Goal: Navigation & Orientation: Understand site structure

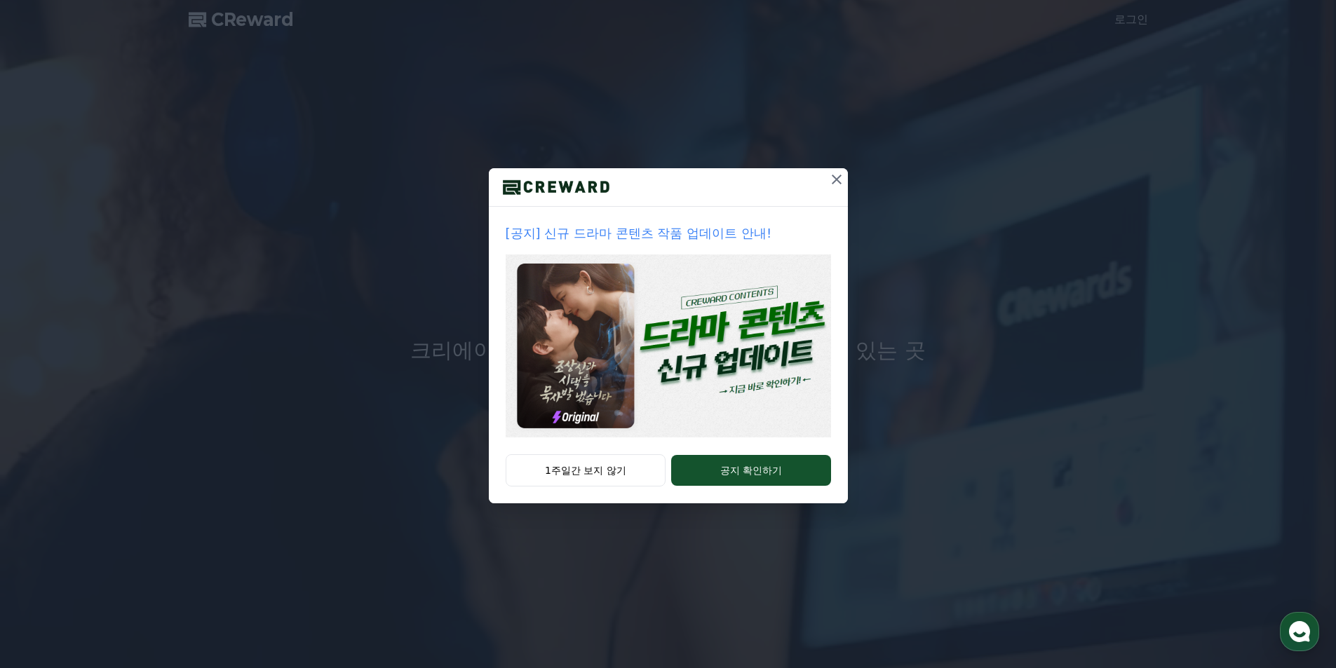
click at [834, 180] on icon at bounding box center [836, 179] width 17 height 17
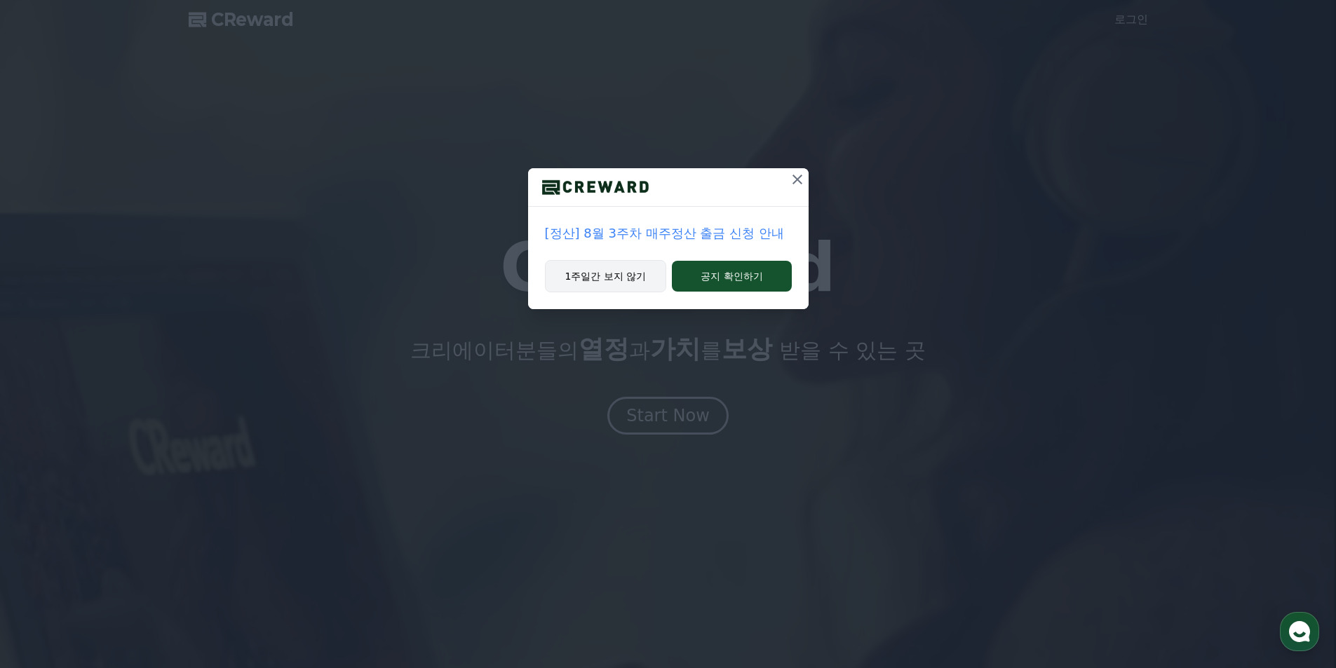
click at [643, 281] on button "1주일간 보지 않기" at bounding box center [606, 276] width 122 height 32
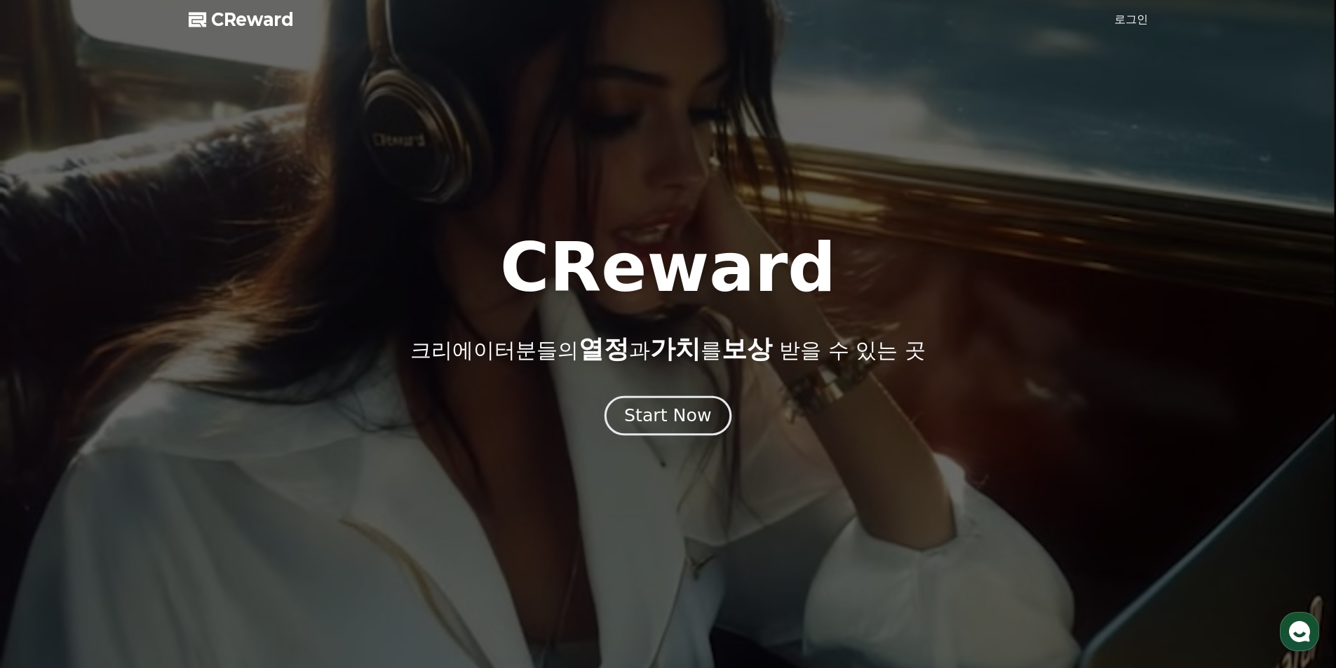
click at [689, 424] on div "Start Now" at bounding box center [667, 416] width 87 height 24
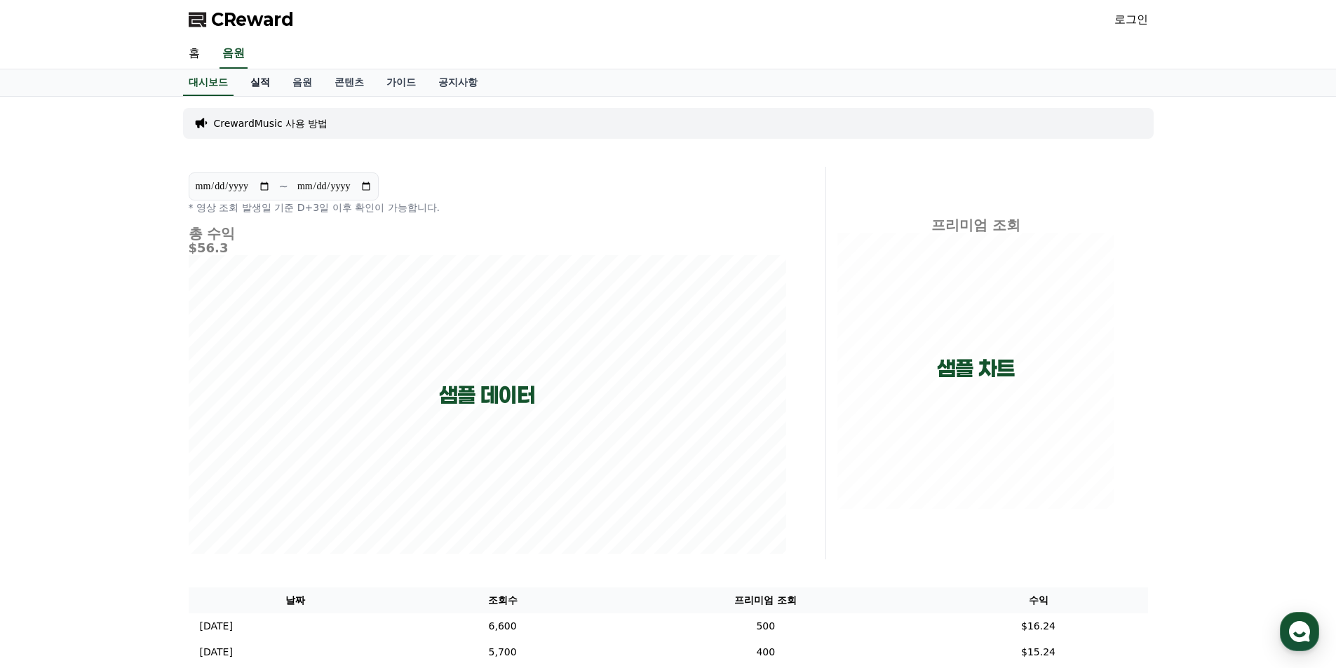
click at [250, 84] on link "실적" at bounding box center [260, 82] width 42 height 27
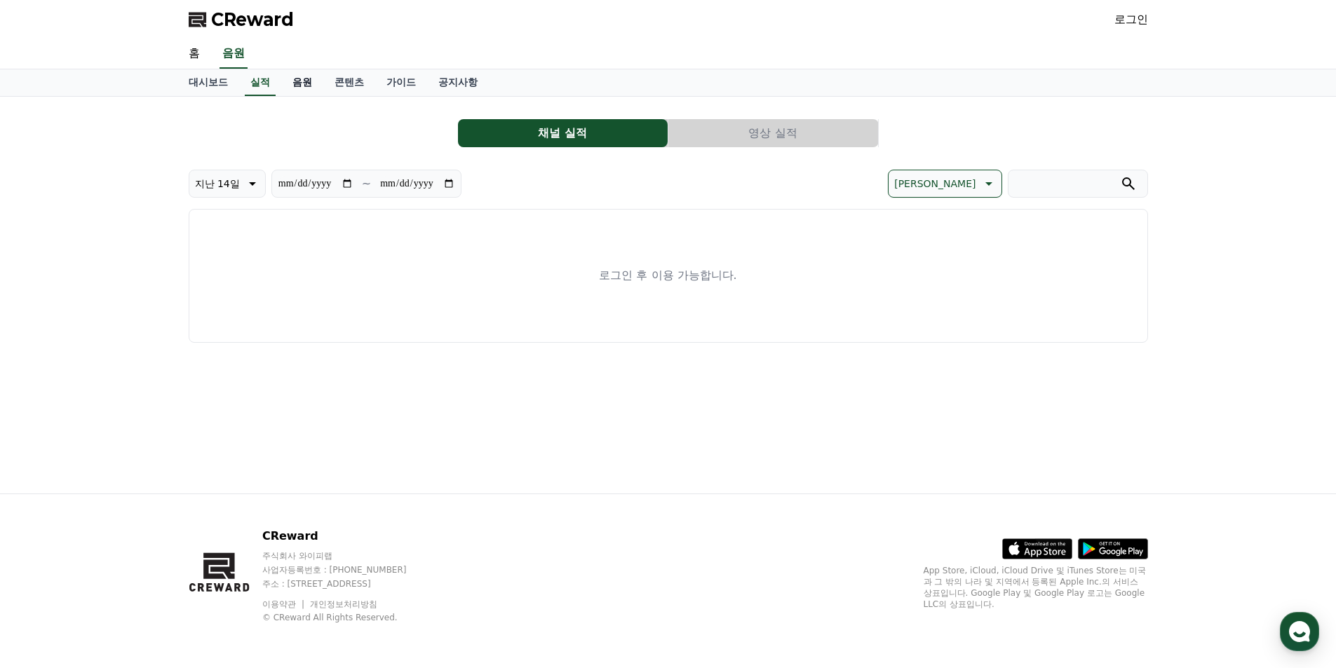
click at [309, 83] on link "음원" at bounding box center [302, 82] width 42 height 27
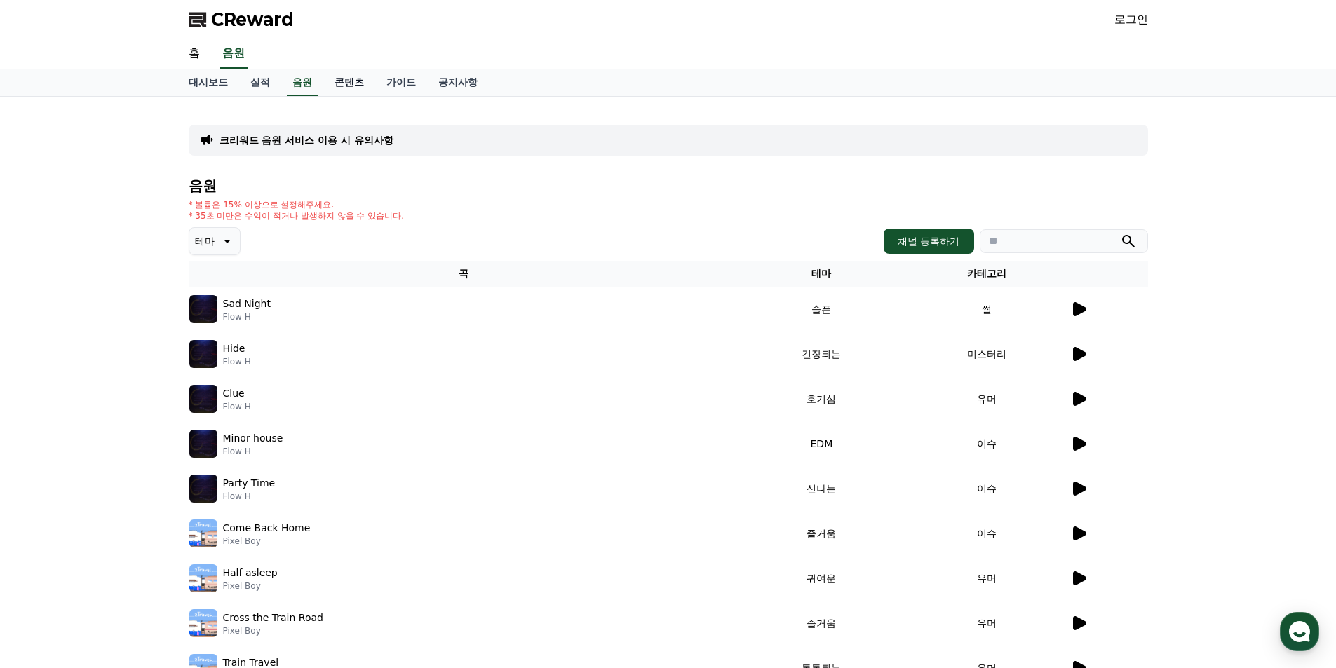
click at [337, 92] on link "콘텐츠" at bounding box center [349, 82] width 52 height 27
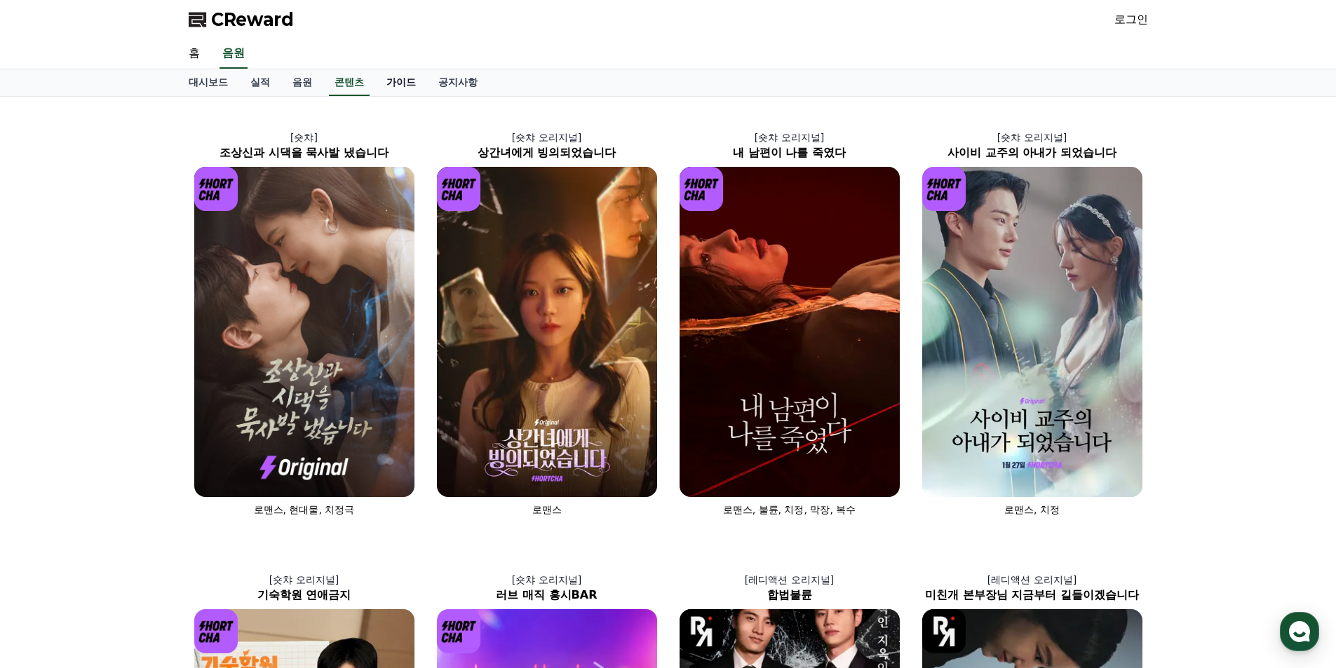
click at [388, 86] on link "가이드" at bounding box center [401, 82] width 52 height 27
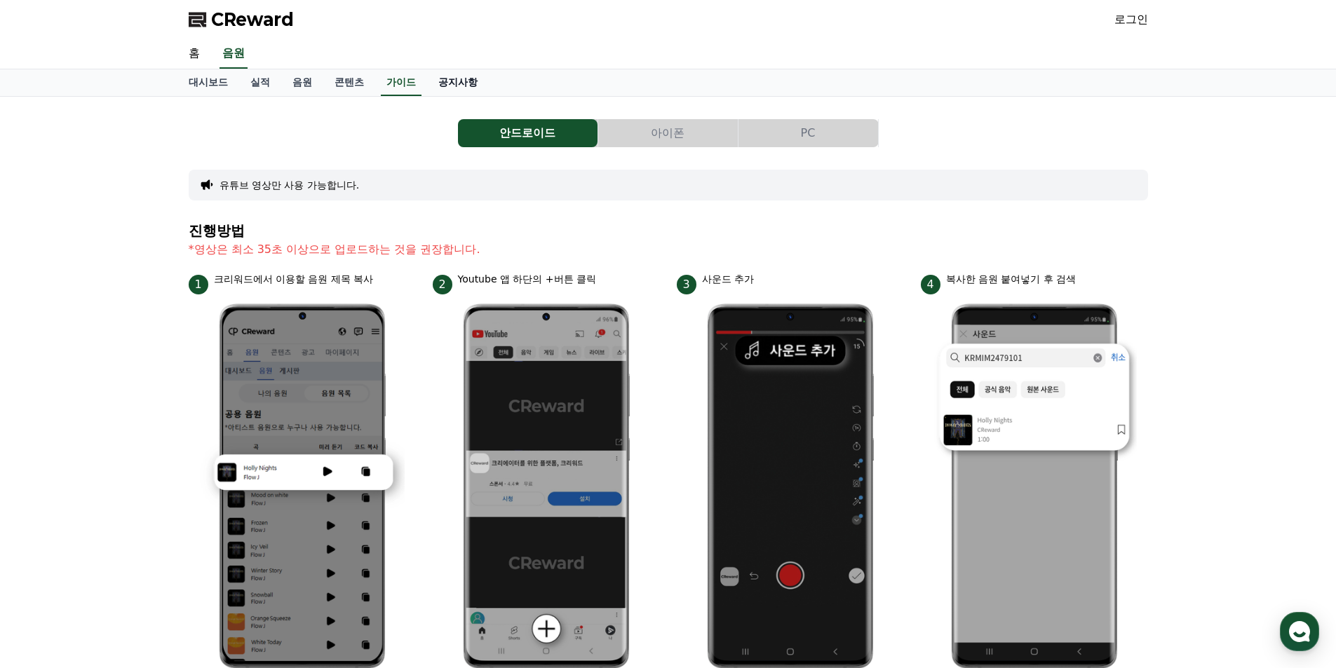
click at [428, 79] on link "공지사항" at bounding box center [458, 82] width 62 height 27
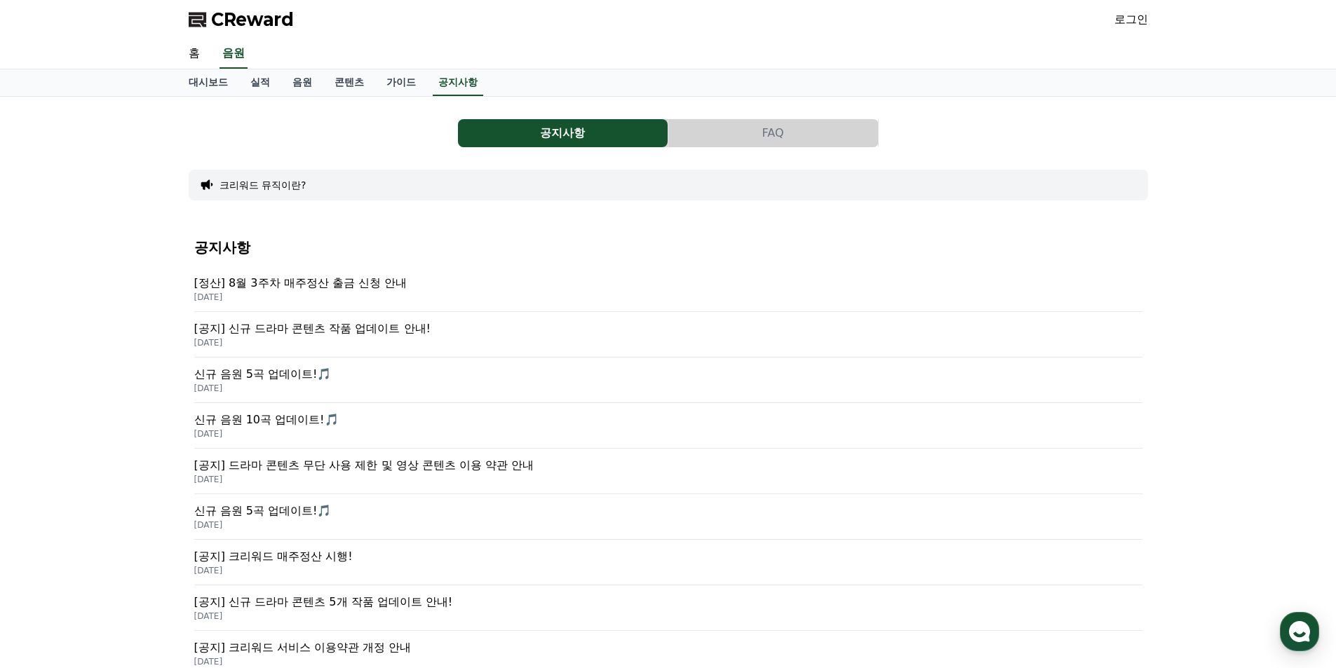
click at [379, 290] on p "[정산] 8월 3주차 매주정산 출금 신청 안내" at bounding box center [668, 283] width 948 height 17
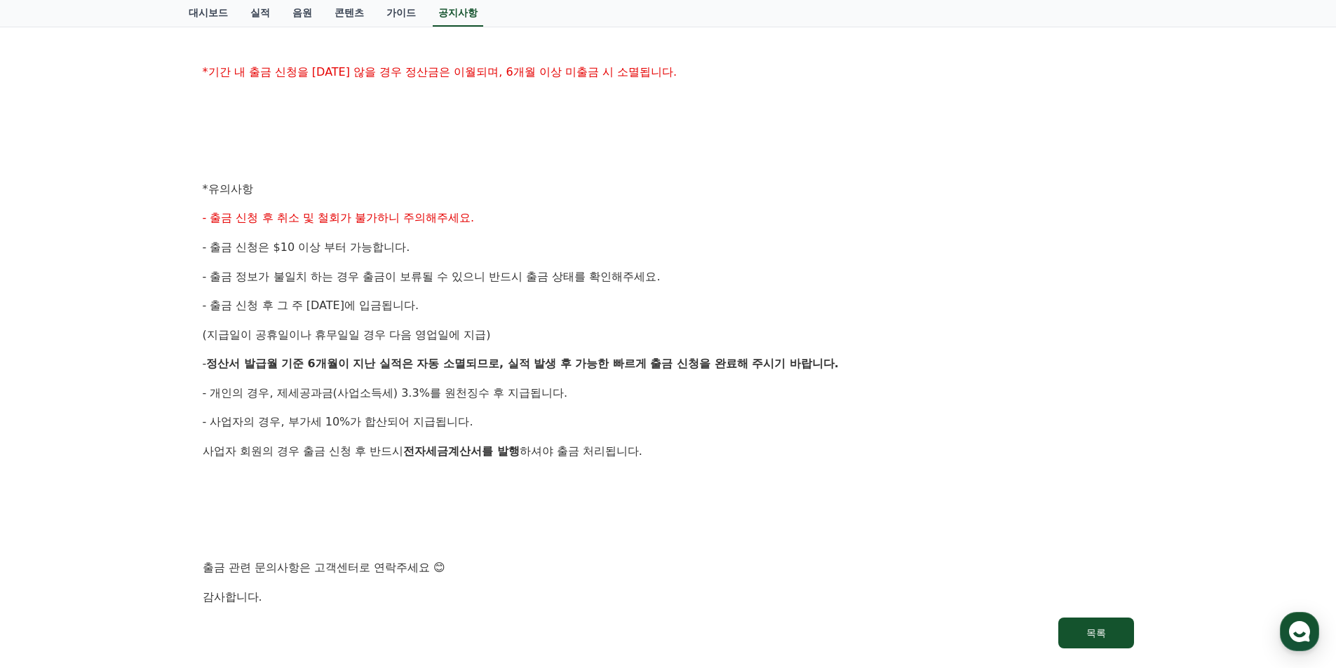
scroll to position [491, 0]
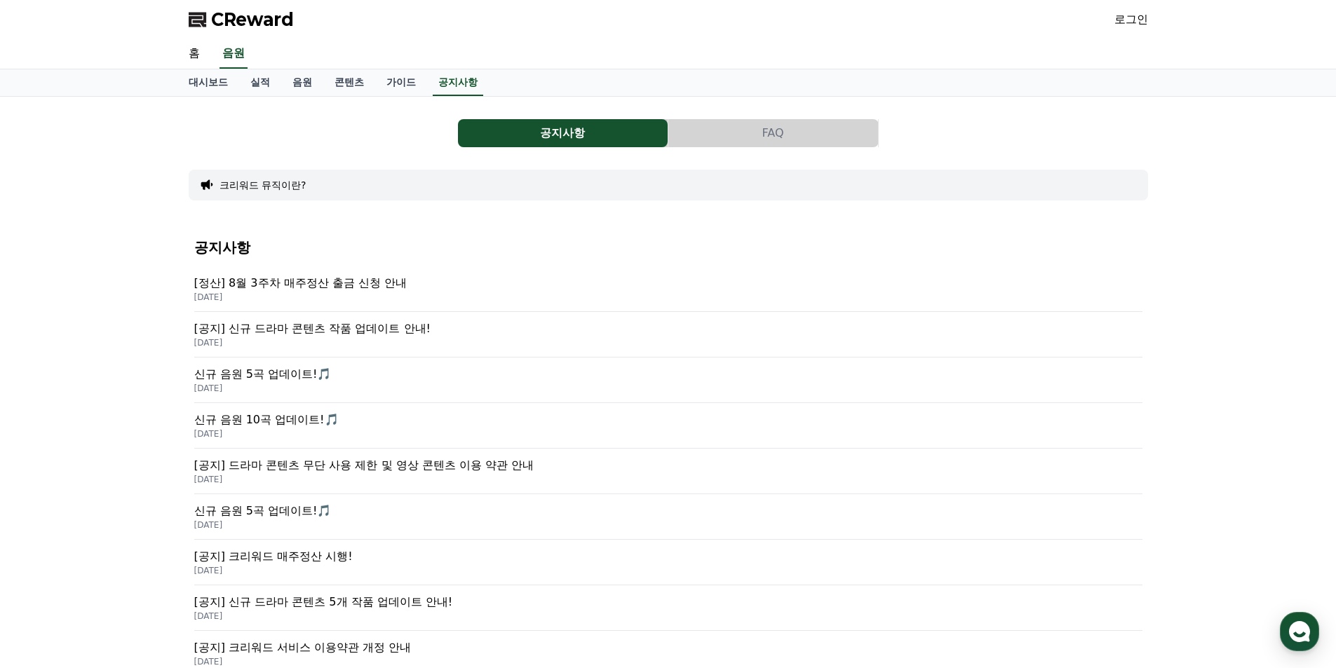
click at [311, 322] on p "[공지] 신규 드라마 콘텐츠 작품 업데이트 안내!" at bounding box center [668, 328] width 948 height 17
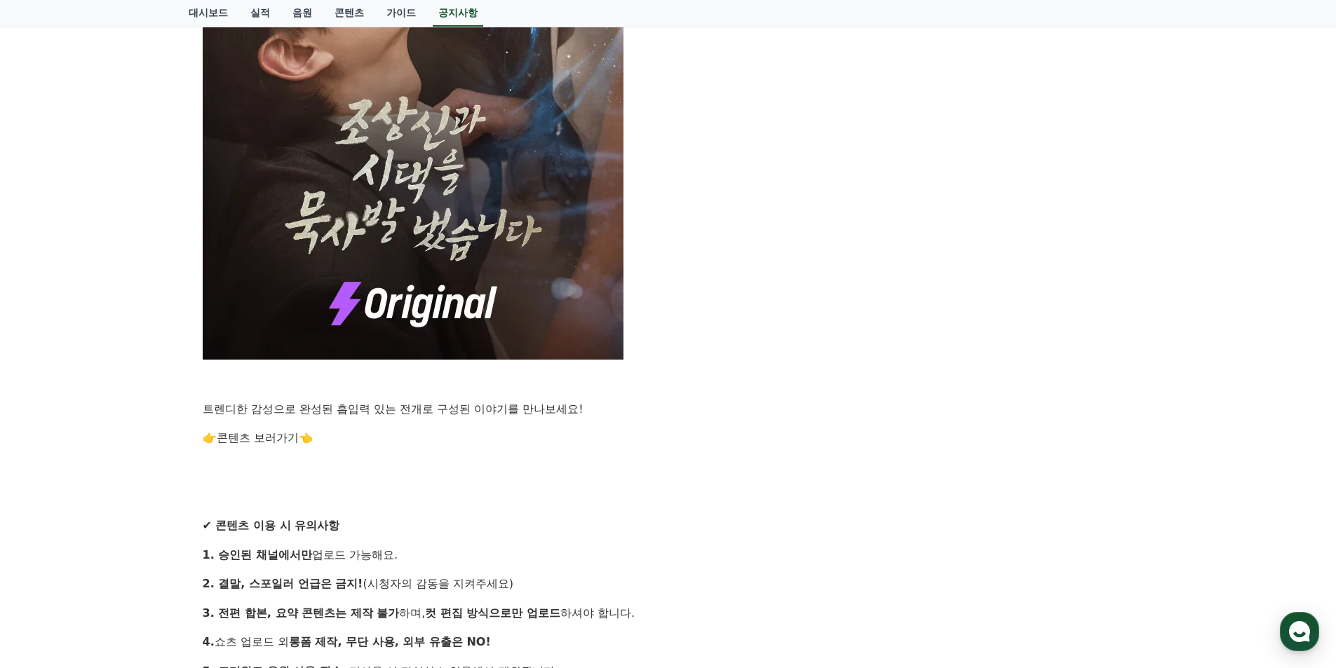
scroll to position [1052, 0]
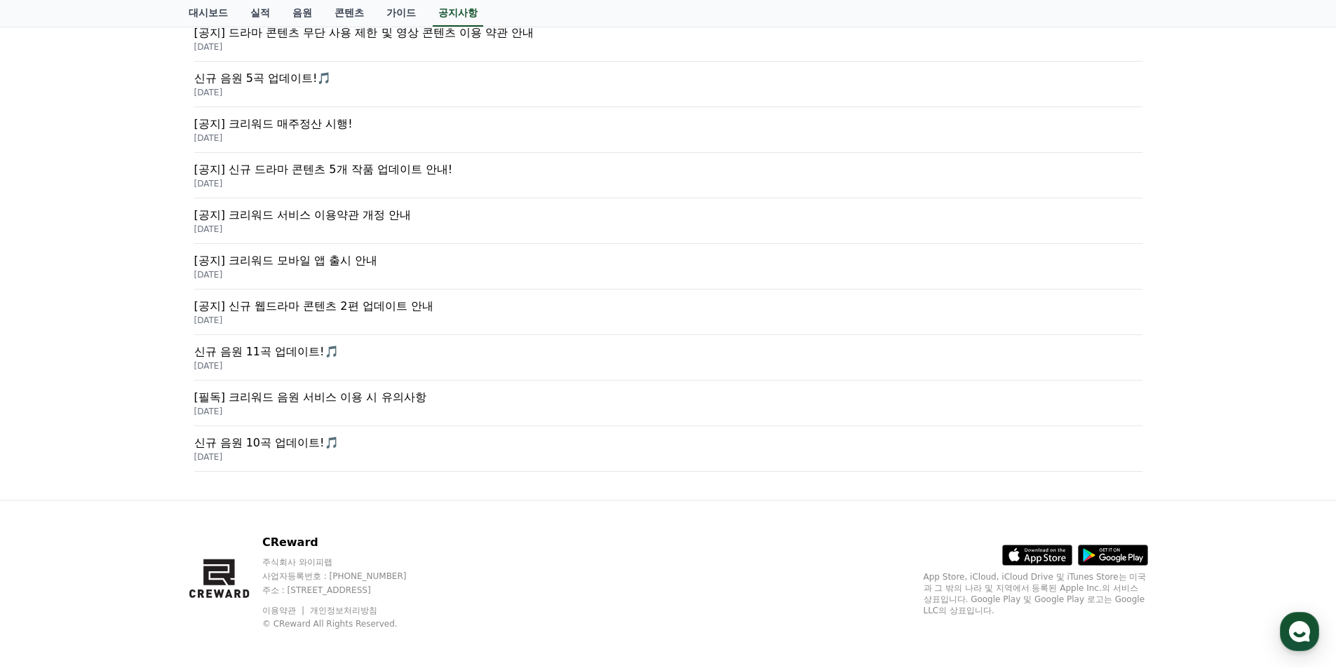
scroll to position [439, 0]
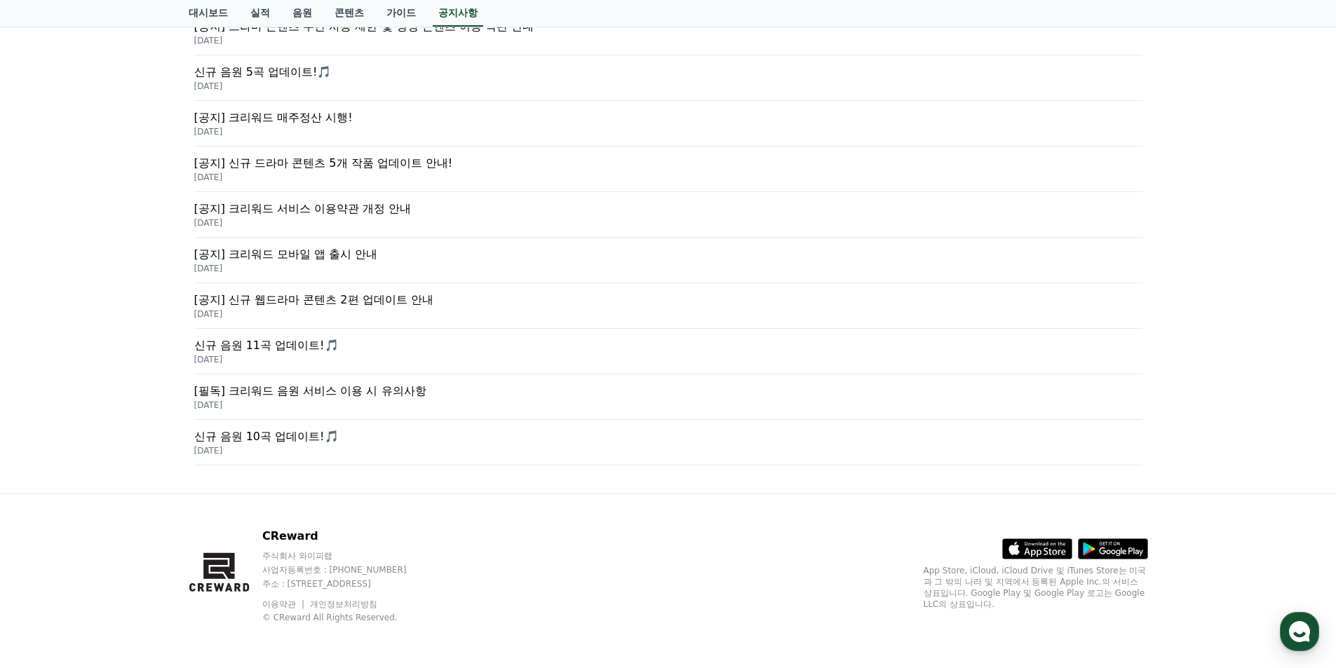
click at [354, 398] on p "[필독] 크리워드 음원 서비스 이용 시 유의사항" at bounding box center [668, 391] width 948 height 17
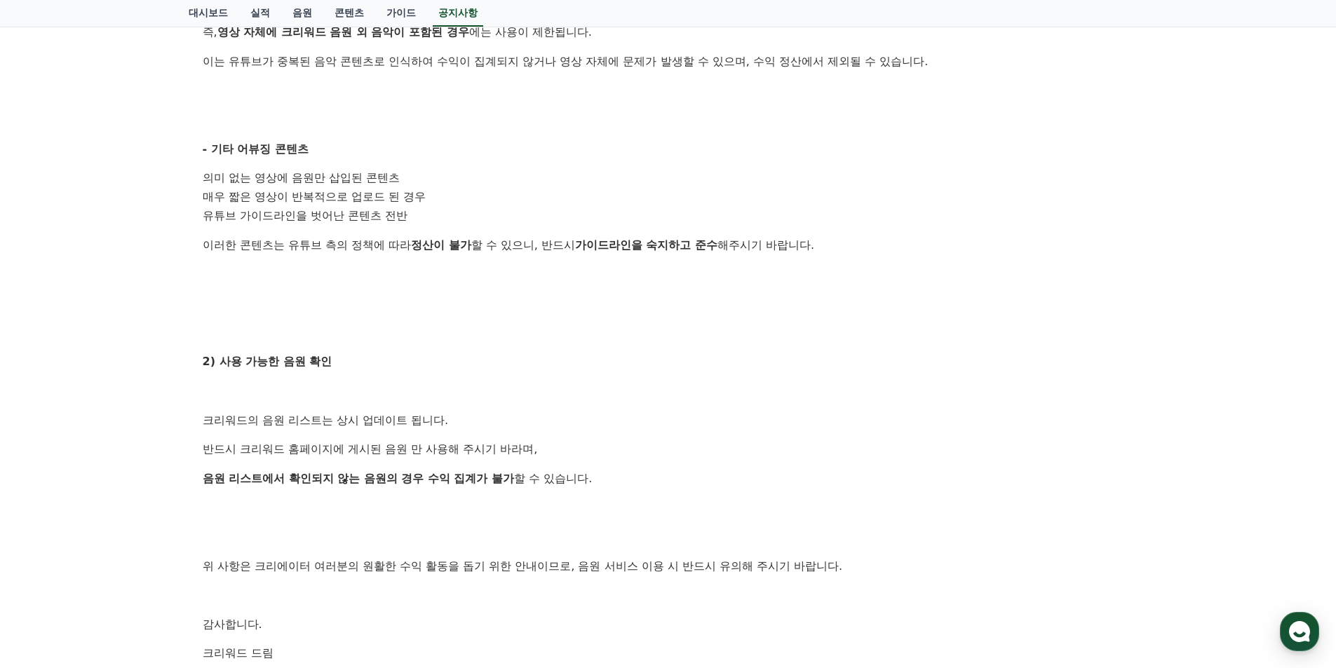
scroll to position [631, 0]
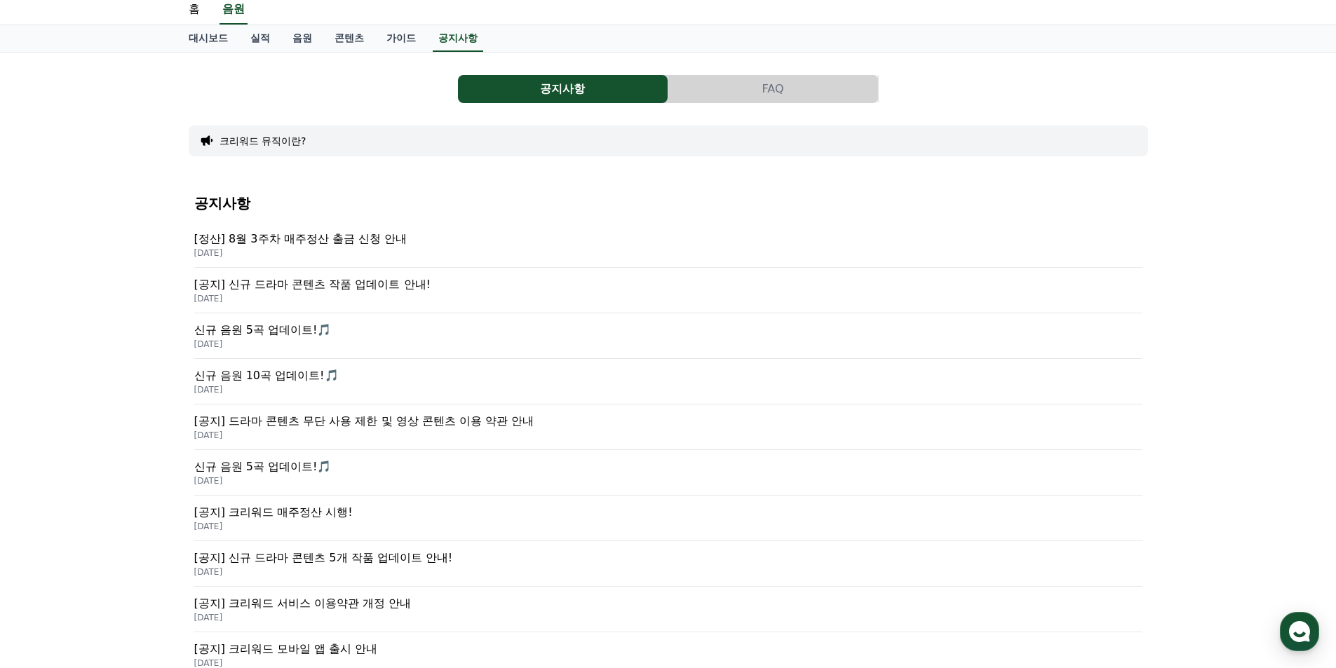
scroll to position [18, 0]
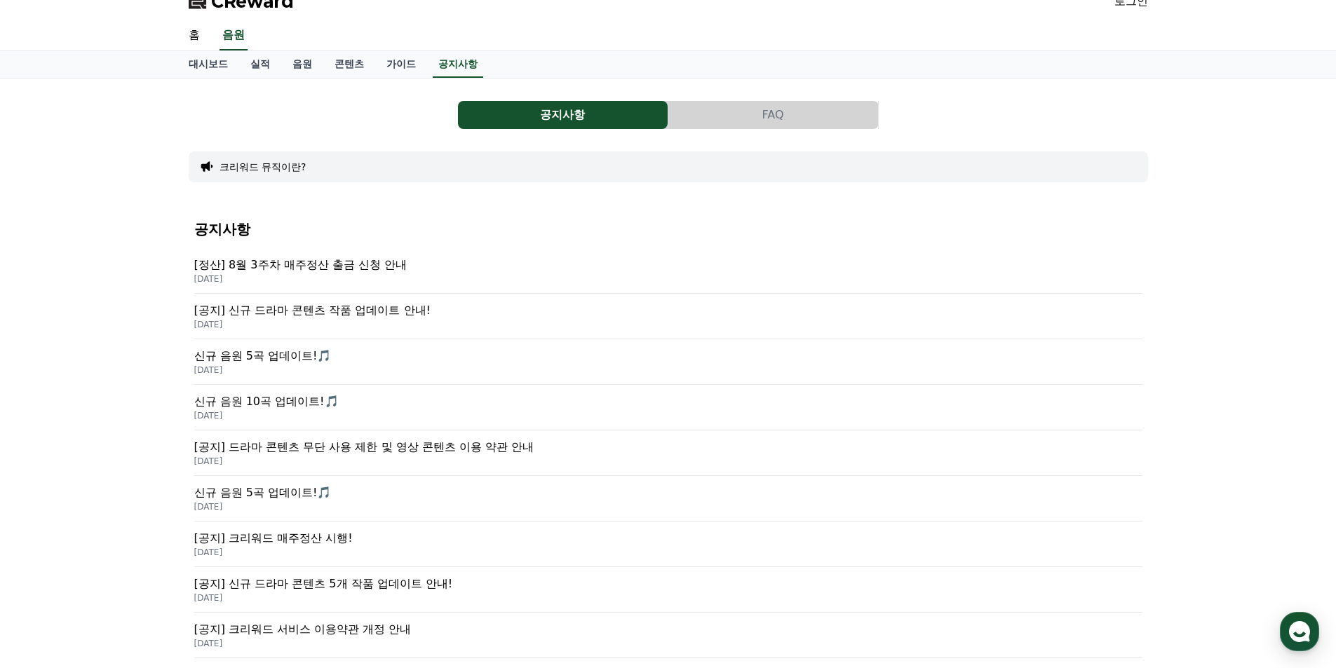
click at [299, 316] on p "[공지] 신규 드라마 콘텐츠 작품 업데이트 안내!" at bounding box center [668, 310] width 948 height 17
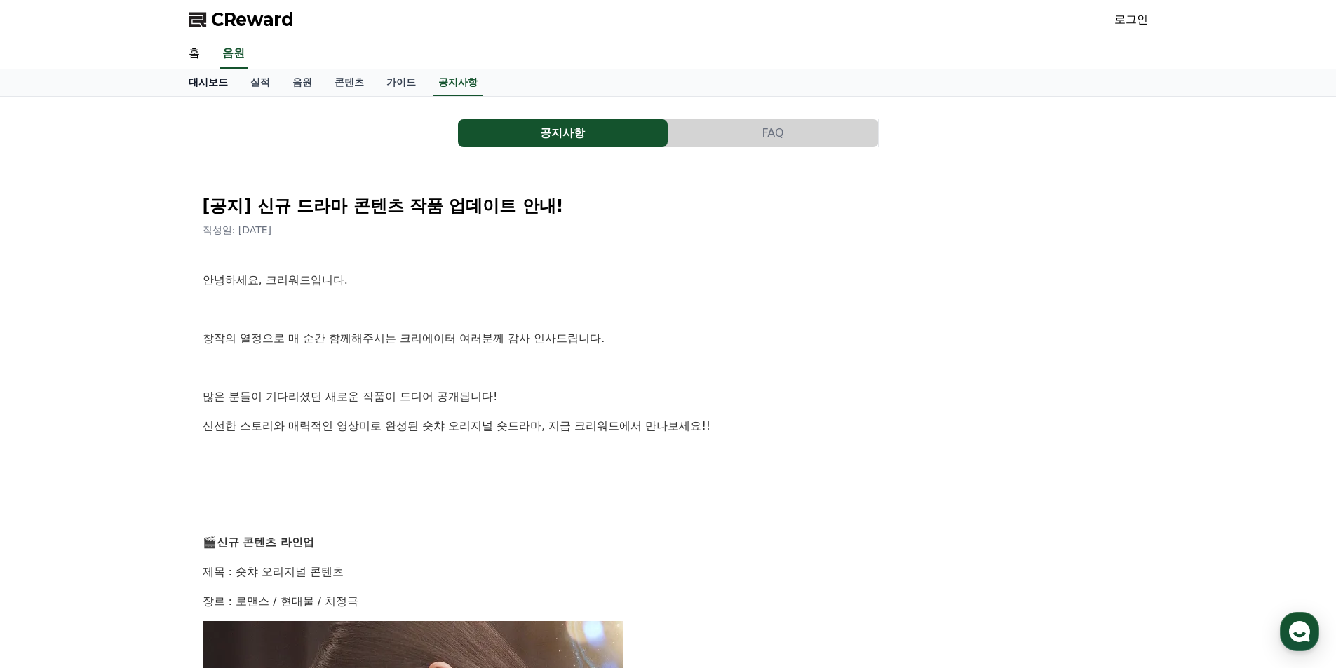
click at [208, 86] on link "대시보드" at bounding box center [208, 82] width 62 height 27
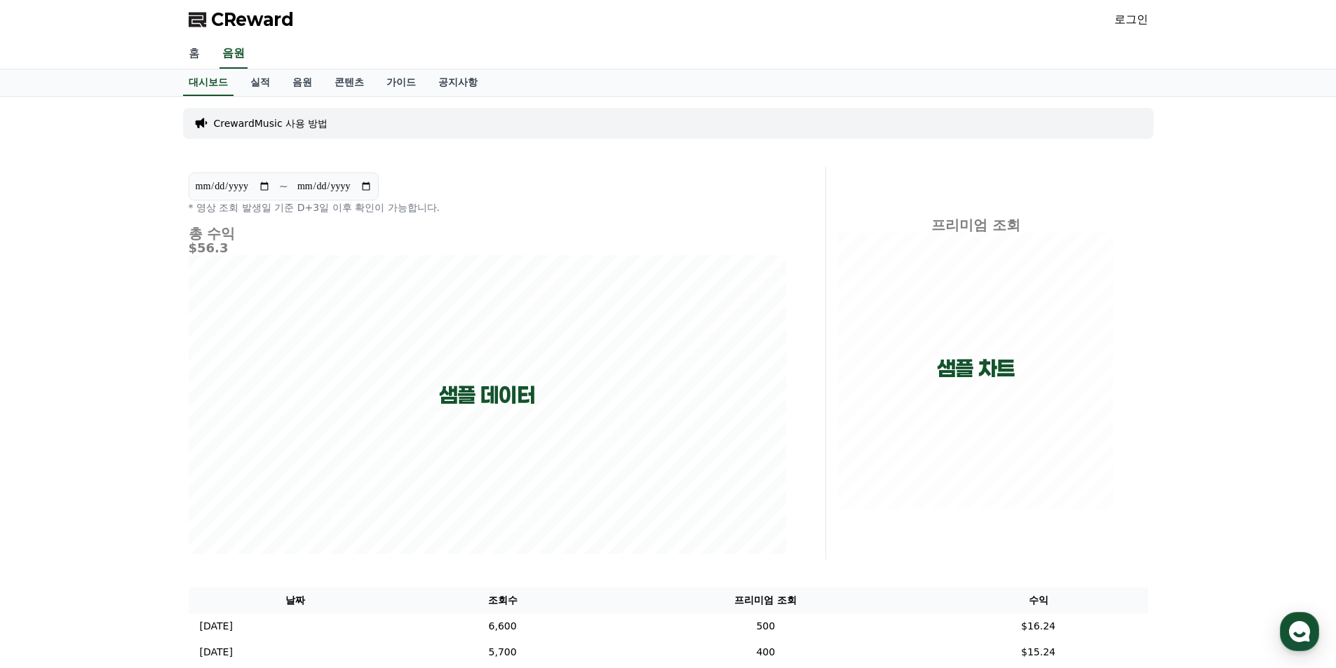
click at [196, 63] on link "홈" at bounding box center [194, 53] width 34 height 29
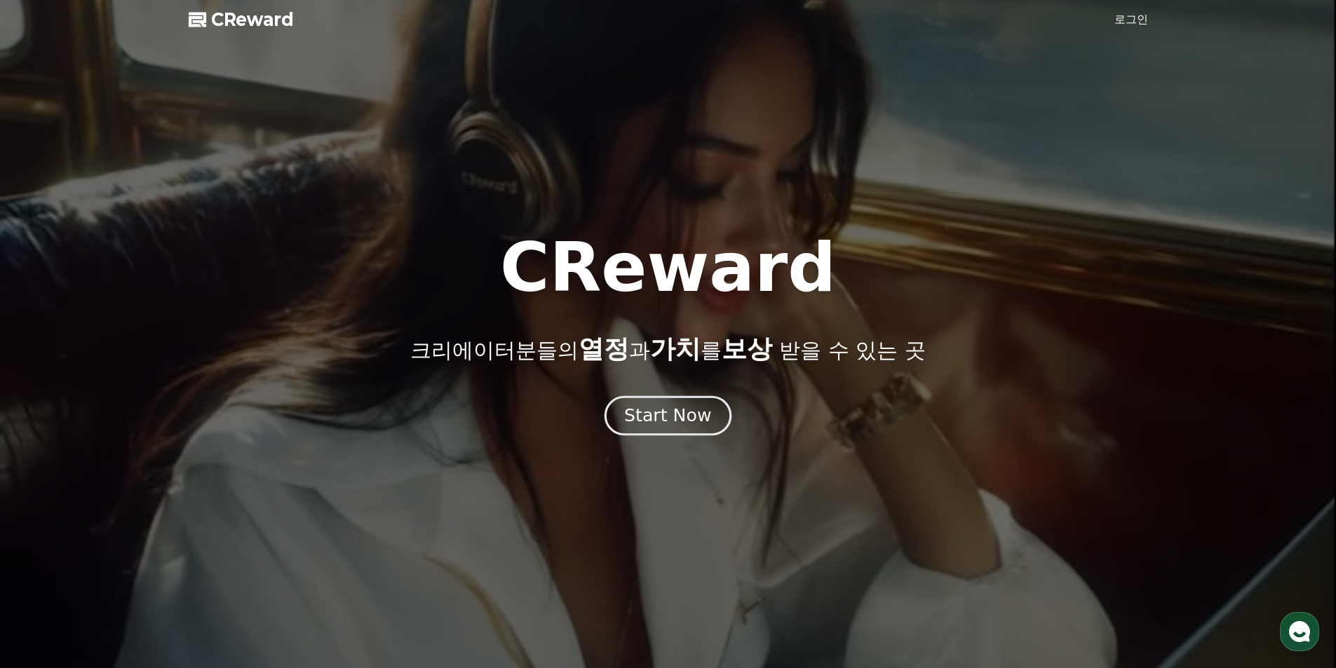
click at [673, 430] on button "Start Now" at bounding box center [667, 416] width 127 height 40
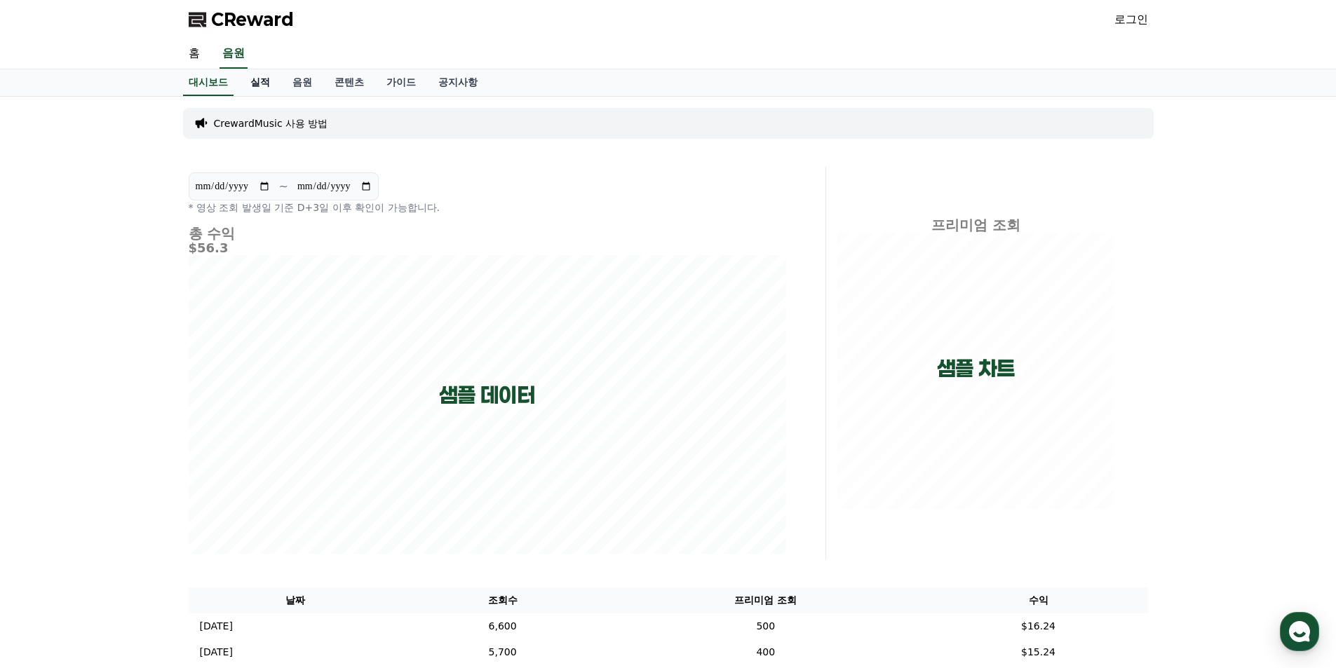
click at [268, 81] on link "실적" at bounding box center [260, 82] width 42 height 27
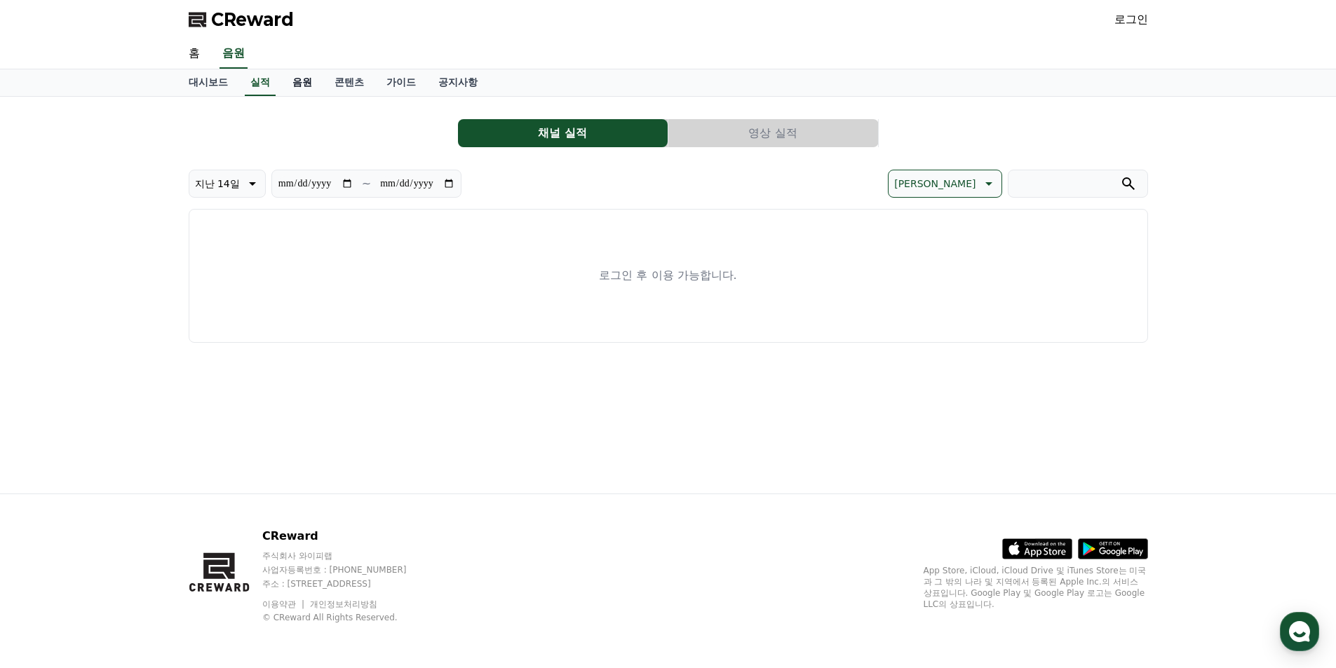
click at [302, 88] on link "음원" at bounding box center [302, 82] width 42 height 27
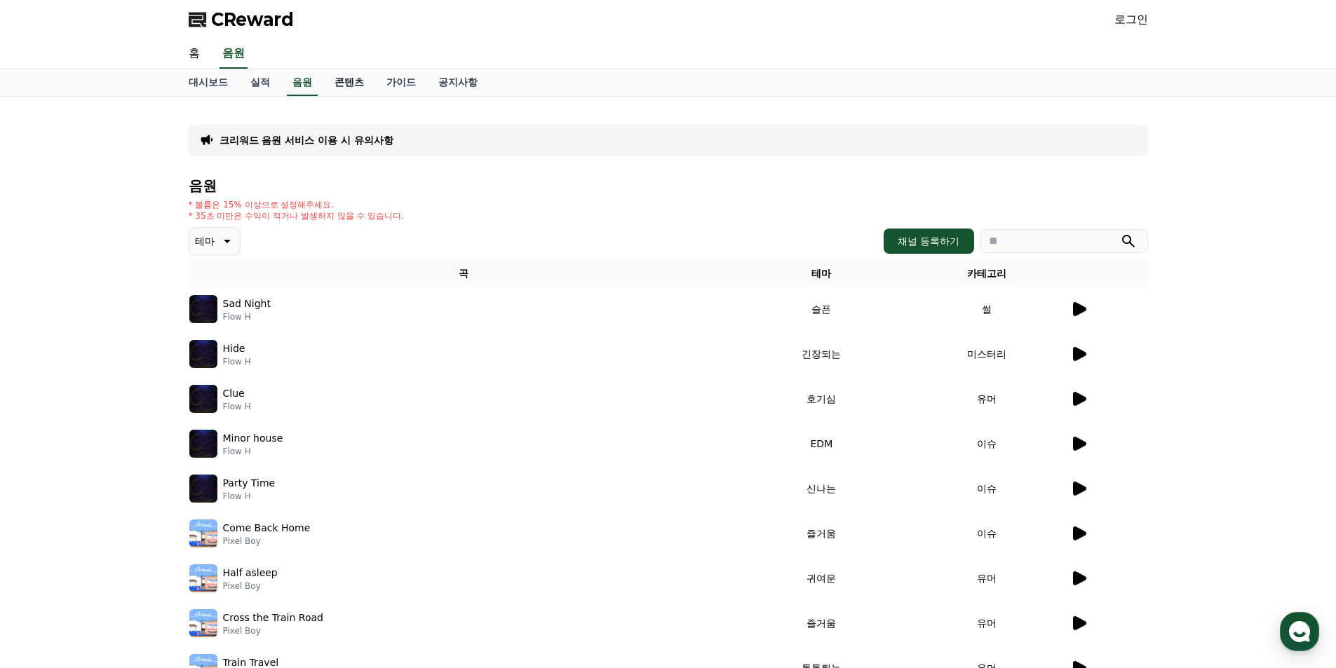
click at [331, 82] on link "콘텐츠" at bounding box center [349, 82] width 52 height 27
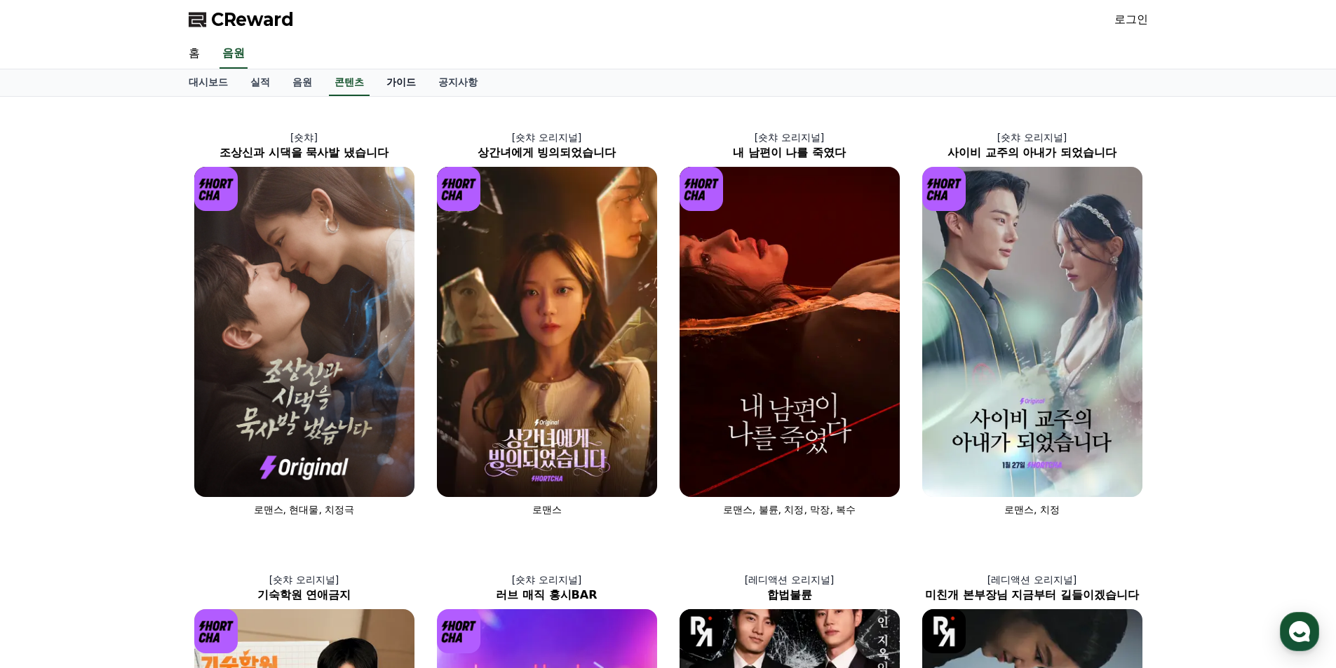
click at [386, 81] on link "가이드" at bounding box center [401, 82] width 52 height 27
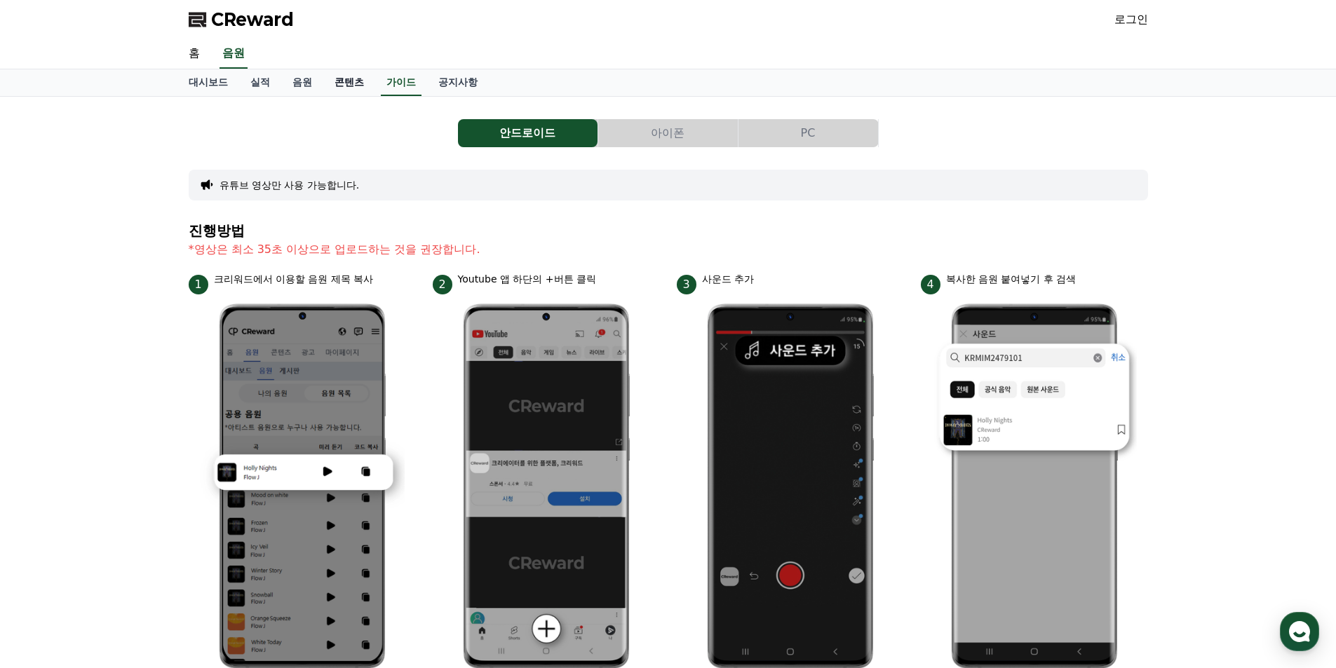
click at [346, 86] on link "콘텐츠" at bounding box center [349, 82] width 52 height 27
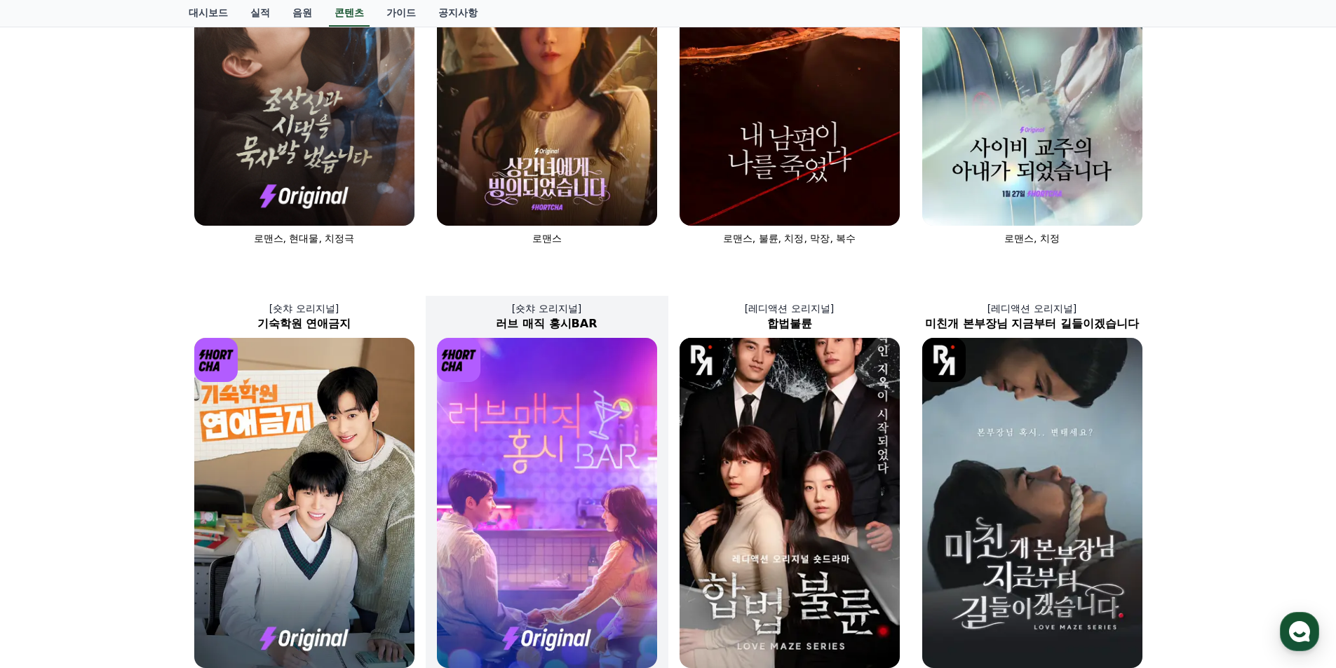
scroll to position [421, 0]
